Goal: Task Accomplishment & Management: Manage account settings

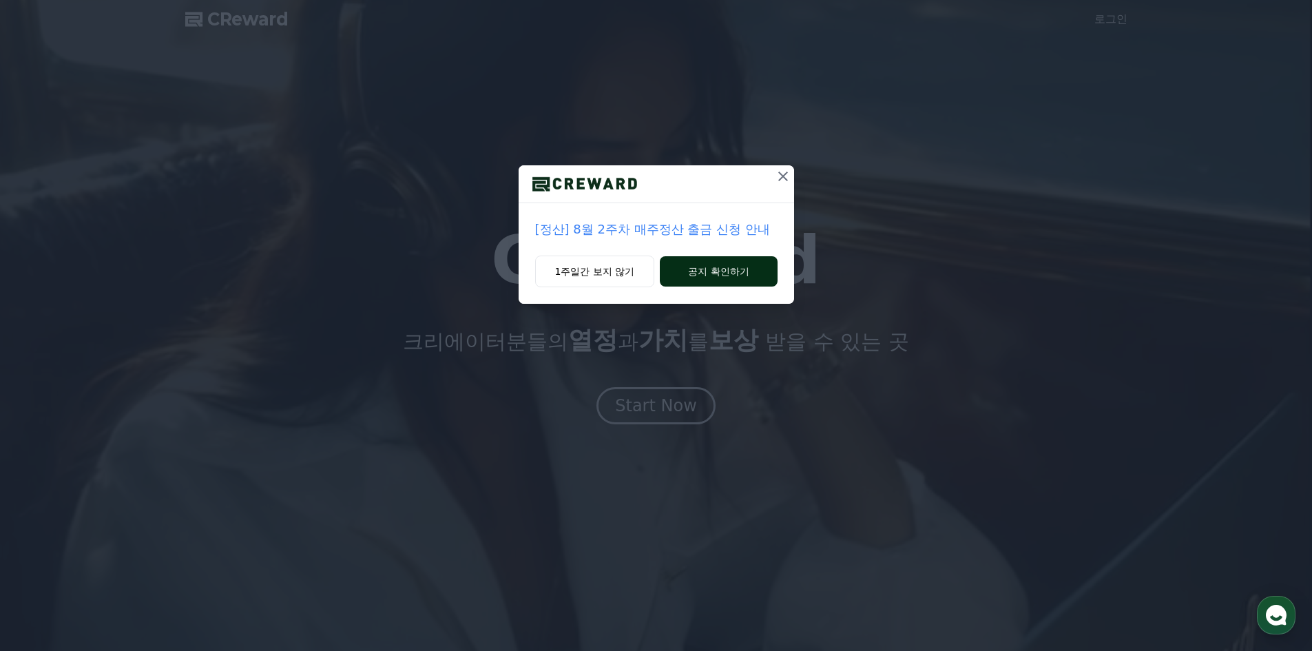
click at [696, 269] on button "공지 확인하기" at bounding box center [718, 271] width 117 height 30
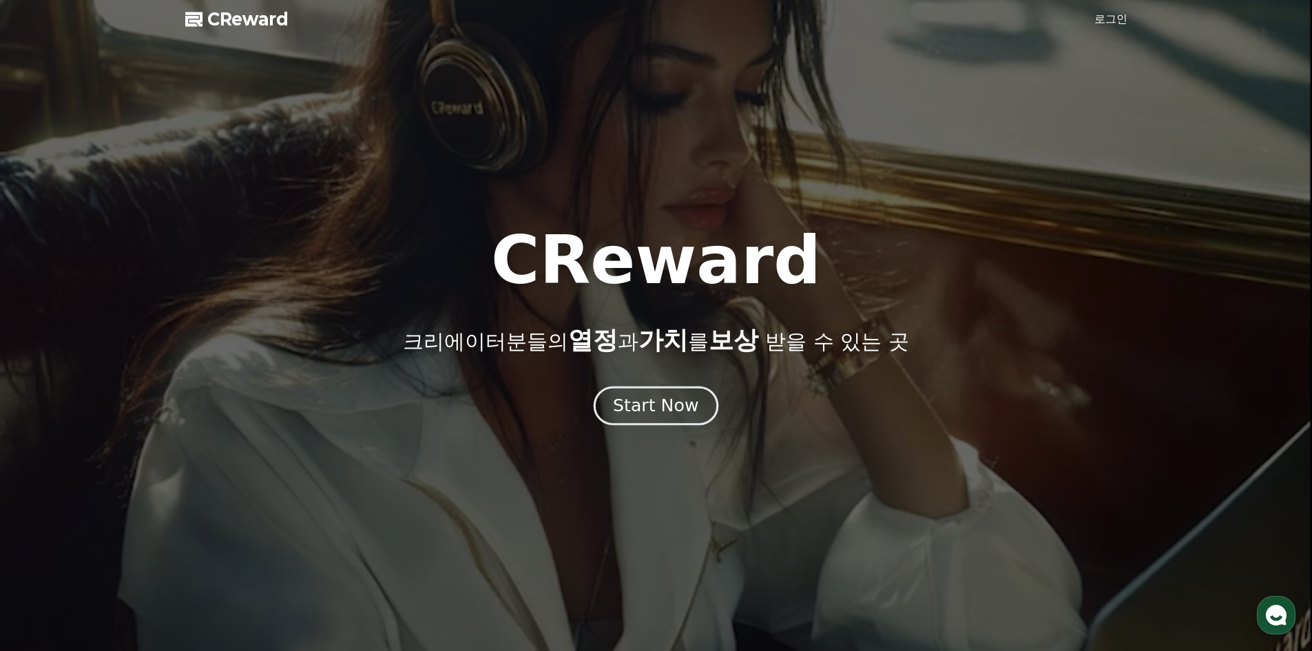
click at [645, 417] on button "Start Now" at bounding box center [656, 405] width 125 height 39
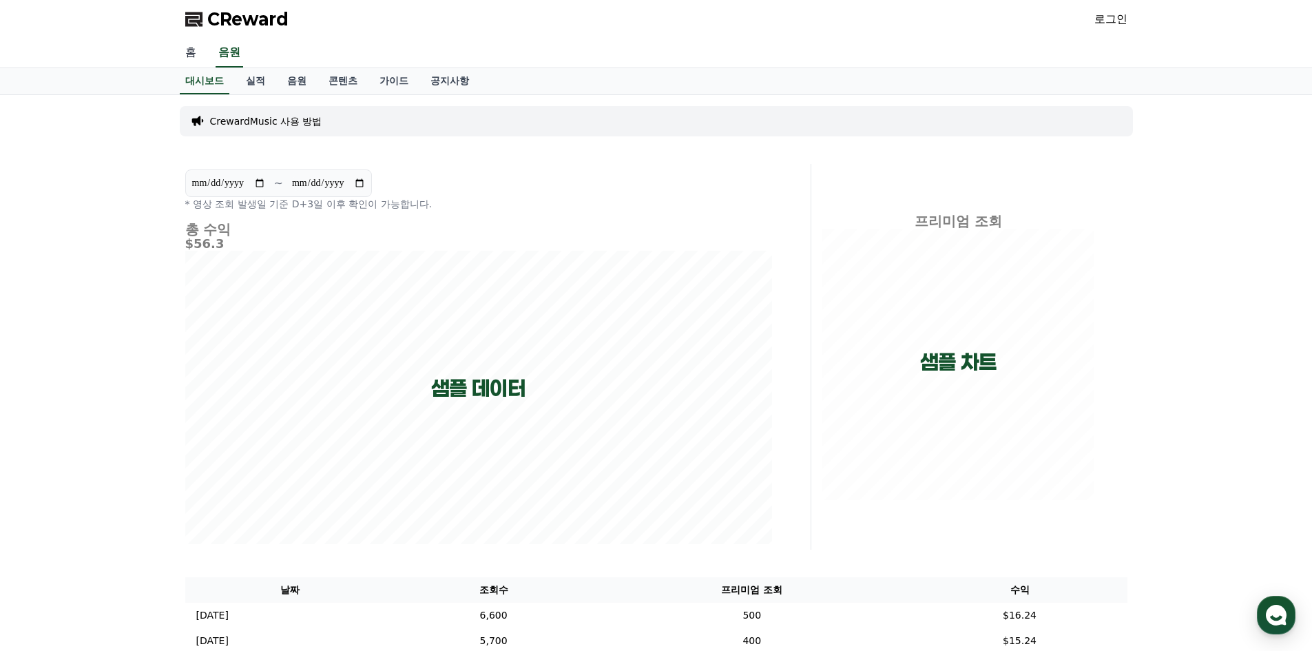
click at [193, 53] on link "홈" at bounding box center [190, 53] width 33 height 29
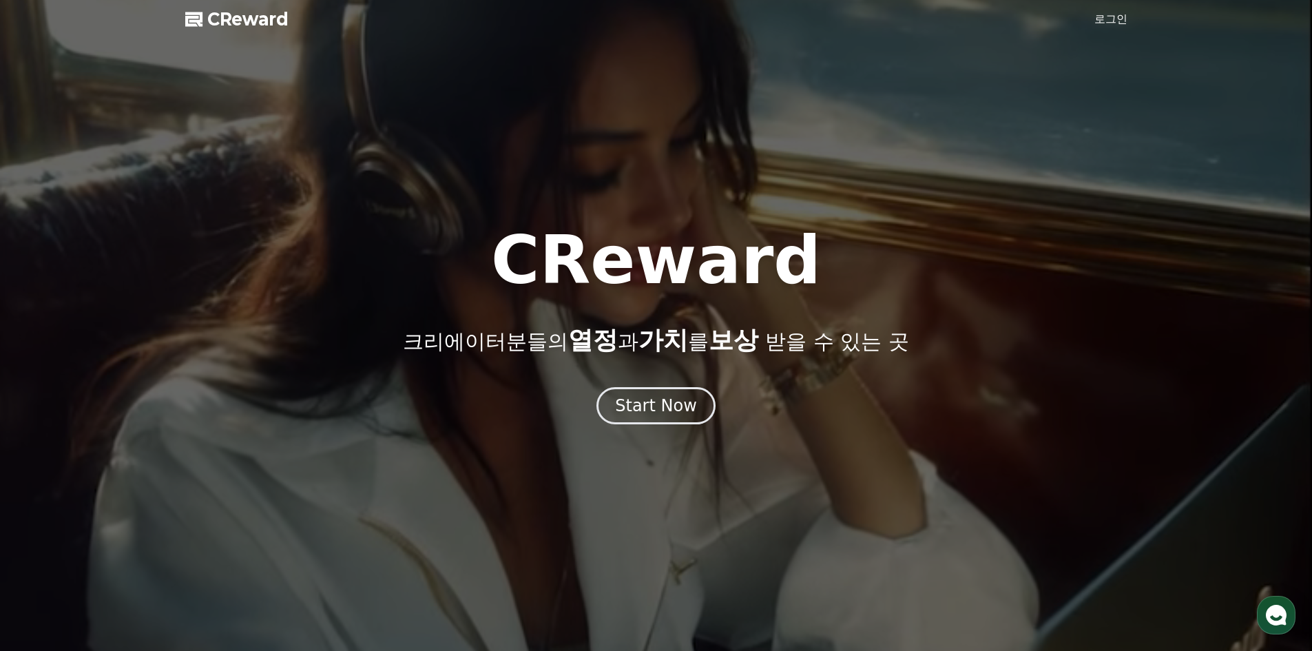
click at [1100, 14] on link "로그인" at bounding box center [1110, 19] width 33 height 17
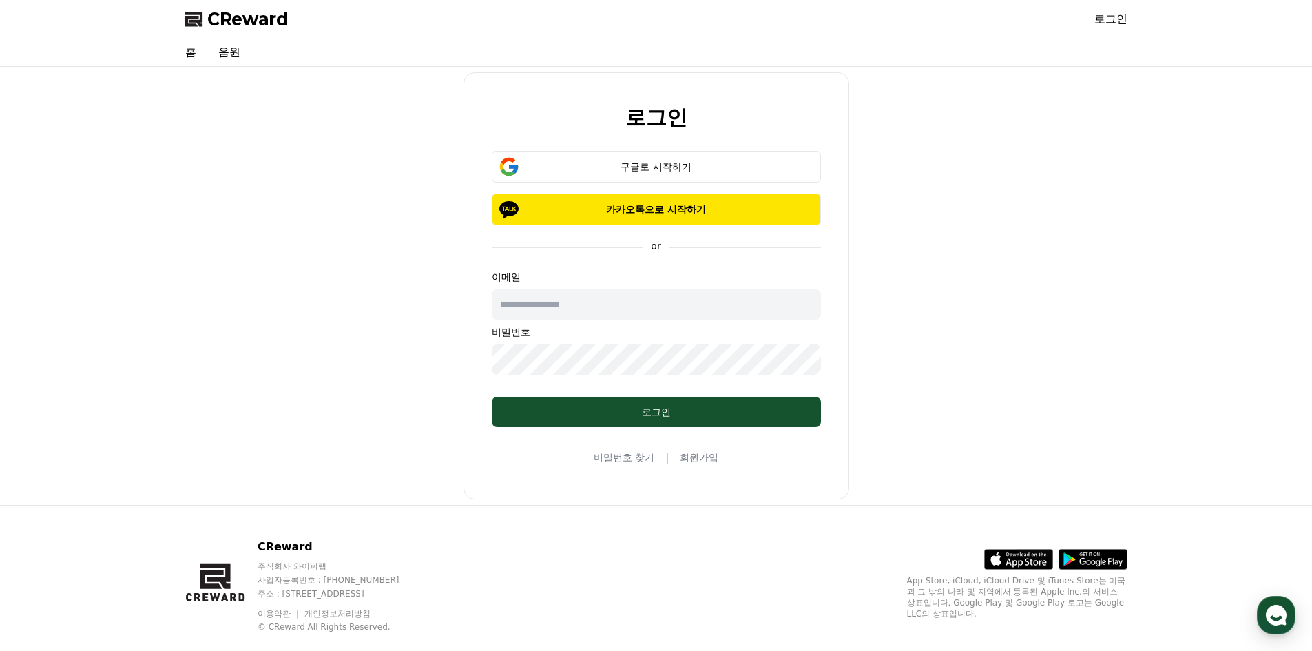
click at [555, 306] on input "text" at bounding box center [656, 304] width 329 height 30
click at [609, 161] on div "구글로 시작하기" at bounding box center [656, 167] width 289 height 14
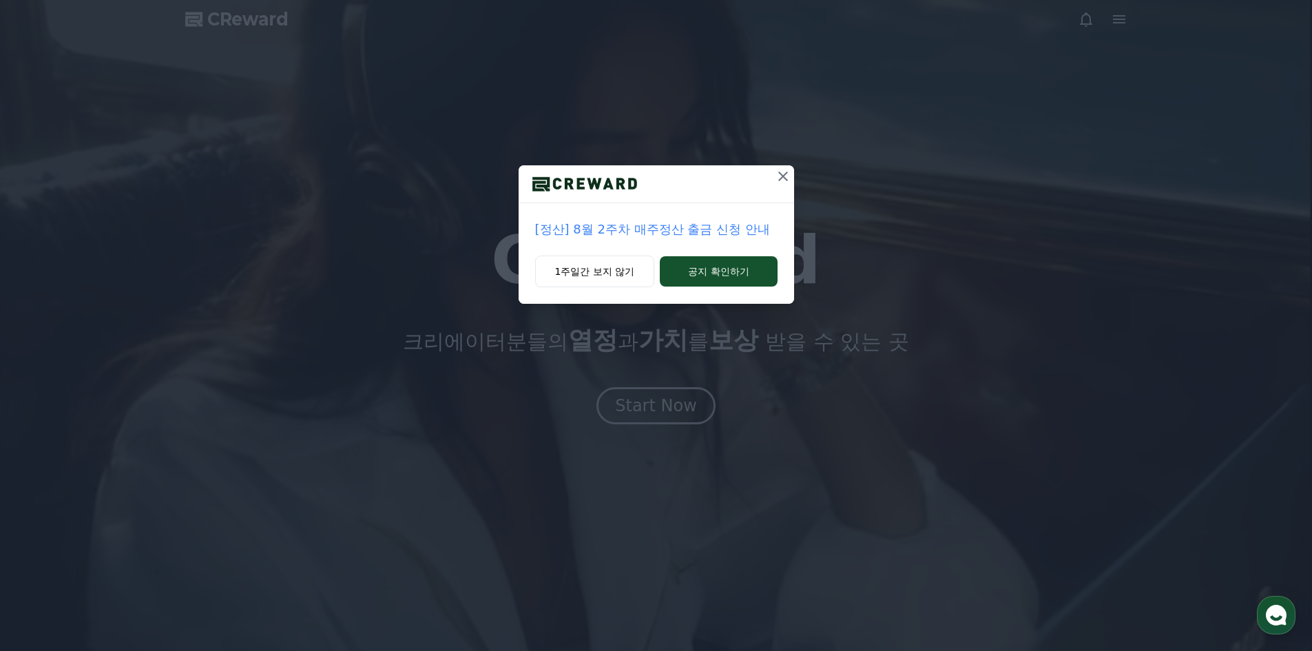
click at [218, 87] on div "[정산] 8월 2주차 매주정산 출금 신청 안내 1주일간 보지 않기 공지 확인하기" at bounding box center [656, 163] width 1312 height 326
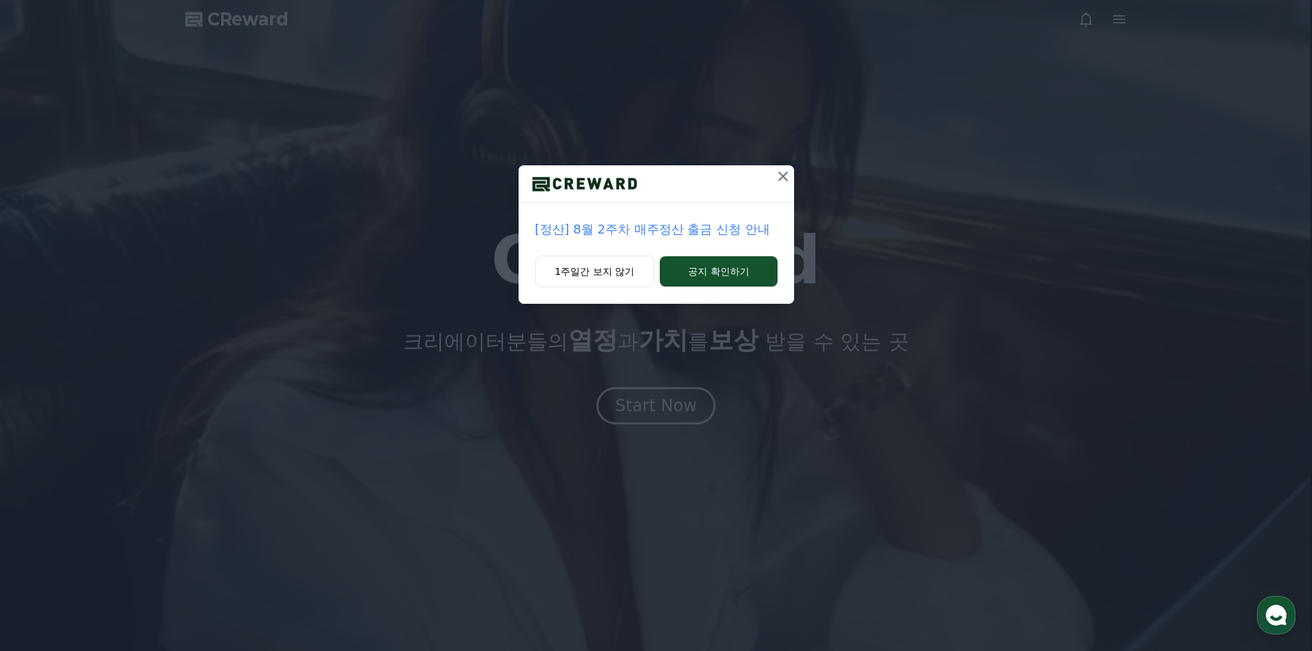
click at [777, 176] on icon at bounding box center [783, 176] width 17 height 17
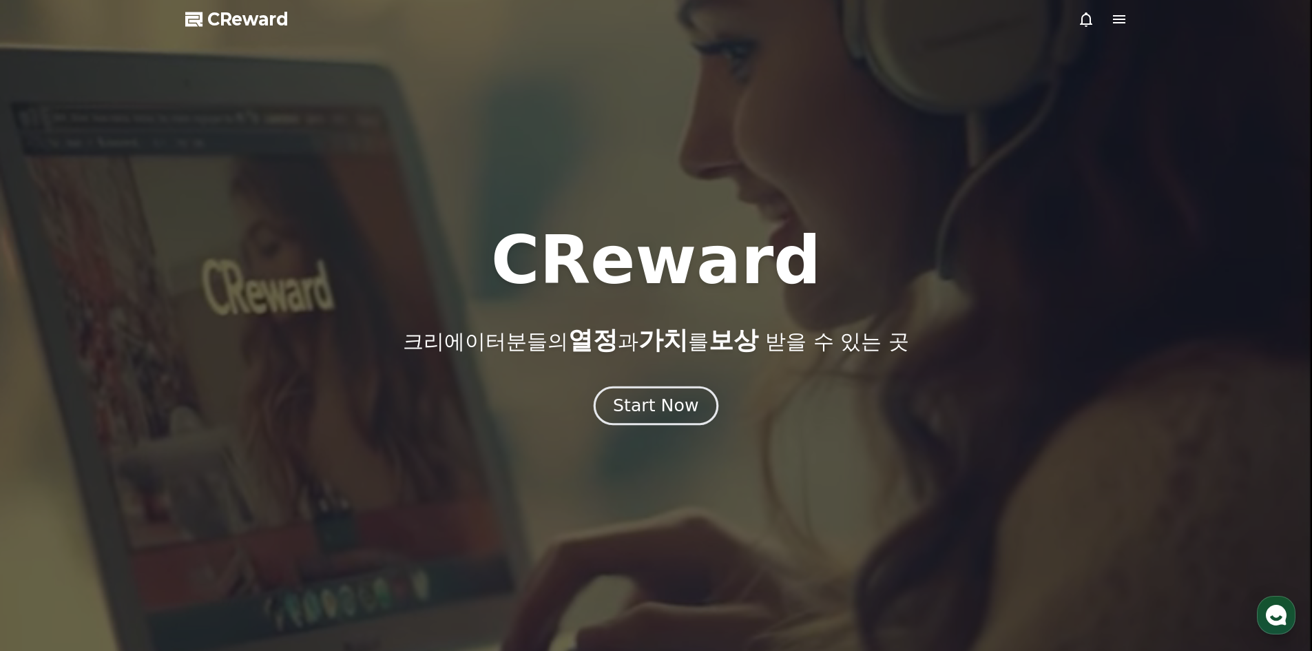
click at [670, 409] on div "Start Now" at bounding box center [655, 405] width 85 height 23
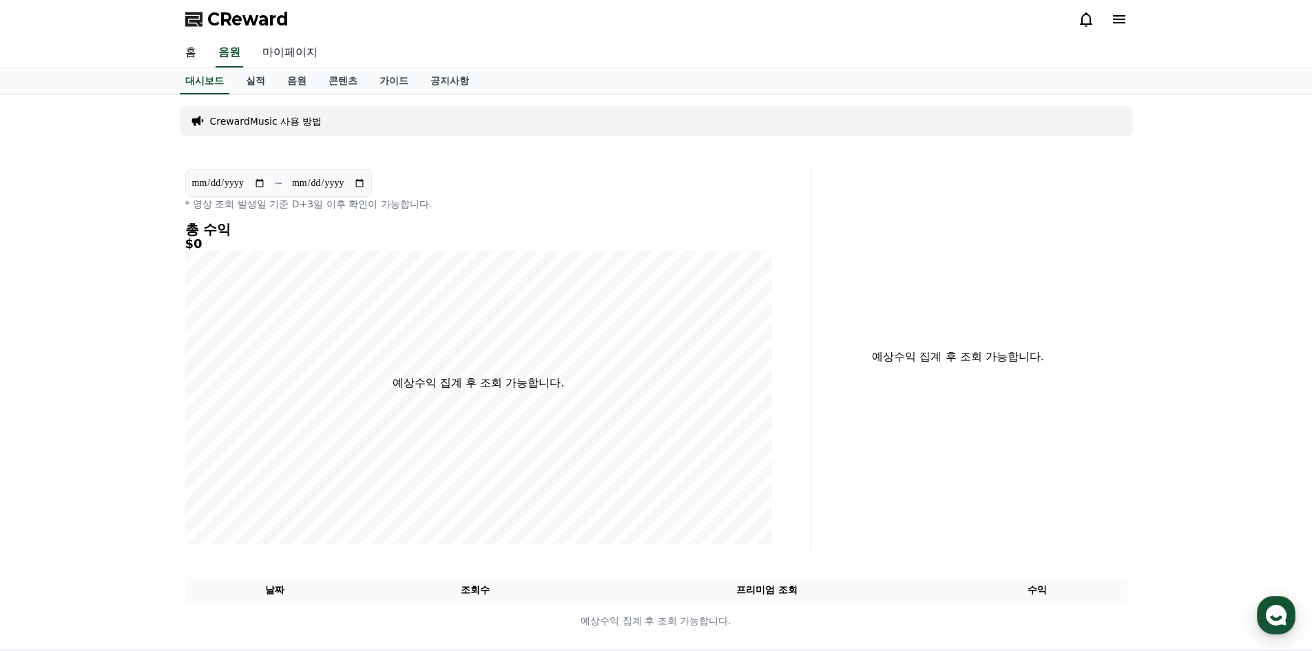
click at [287, 43] on link "마이페이지" at bounding box center [289, 53] width 77 height 29
select select "**********"
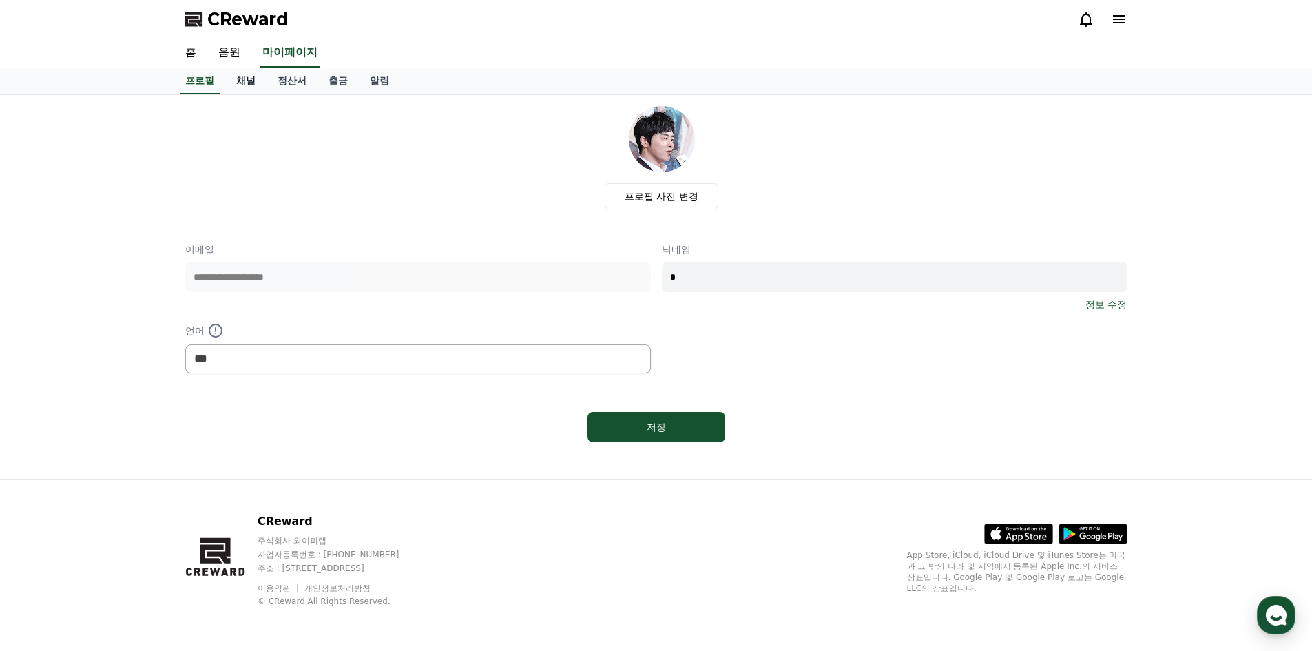
click at [238, 85] on link "채널" at bounding box center [245, 81] width 41 height 26
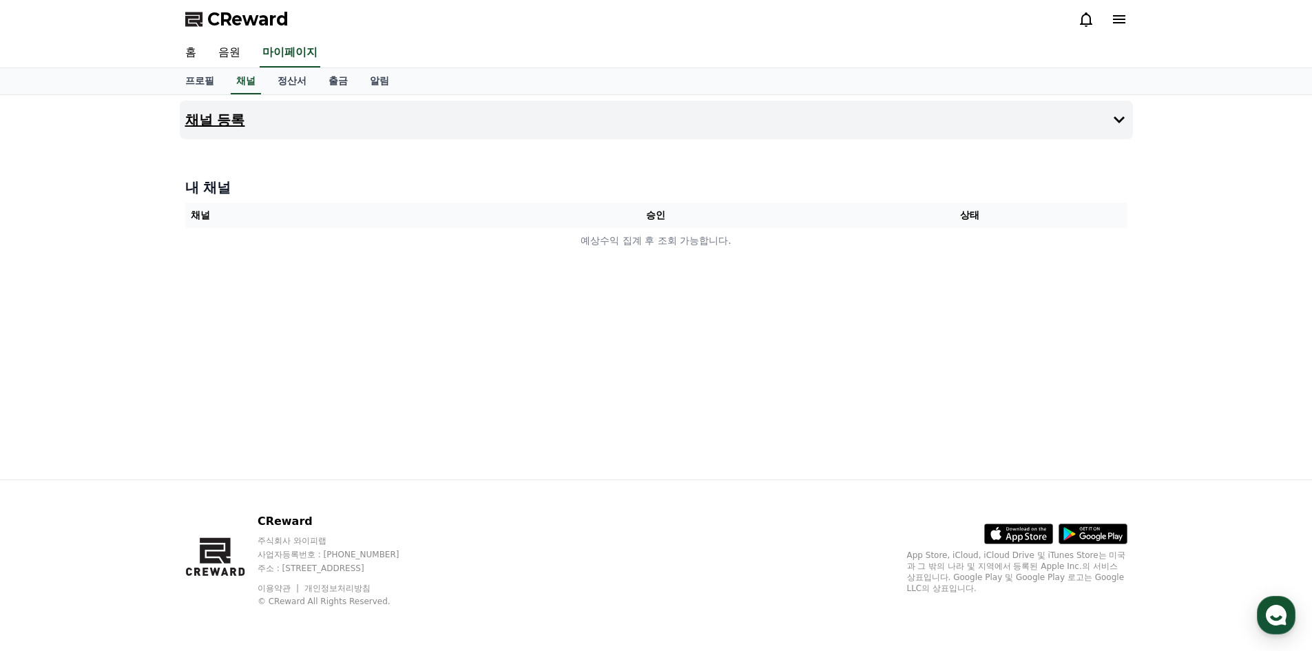
click at [284, 114] on button "채널 등록" at bounding box center [656, 120] width 953 height 39
